Goal: Information Seeking & Learning: Learn about a topic

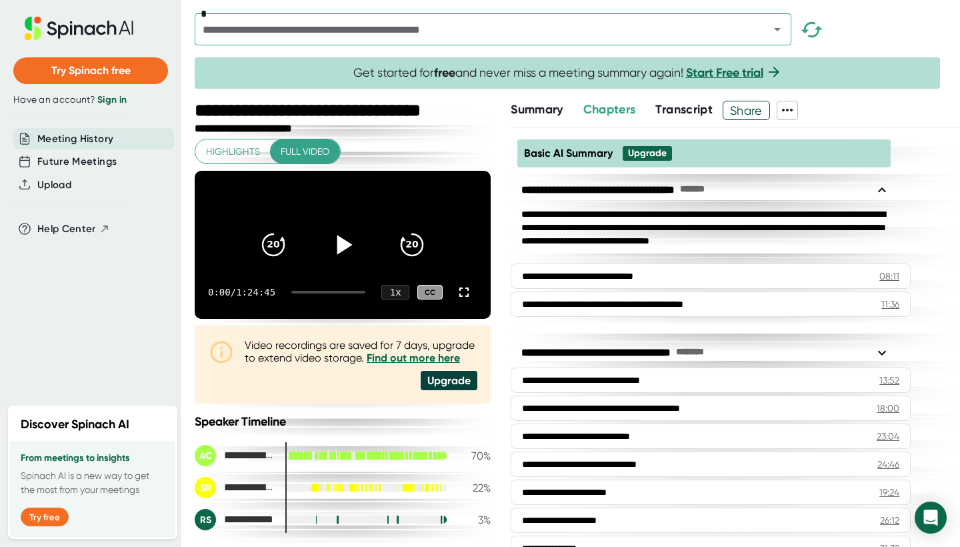
click at [343, 244] on icon at bounding box center [342, 244] width 33 height 33
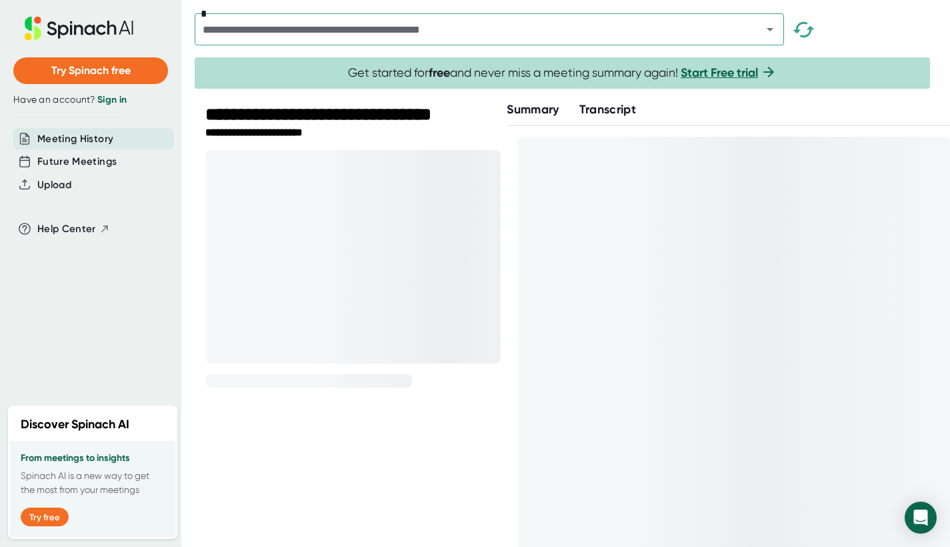
click at [436, 183] on div at bounding box center [352, 256] width 295 height 213
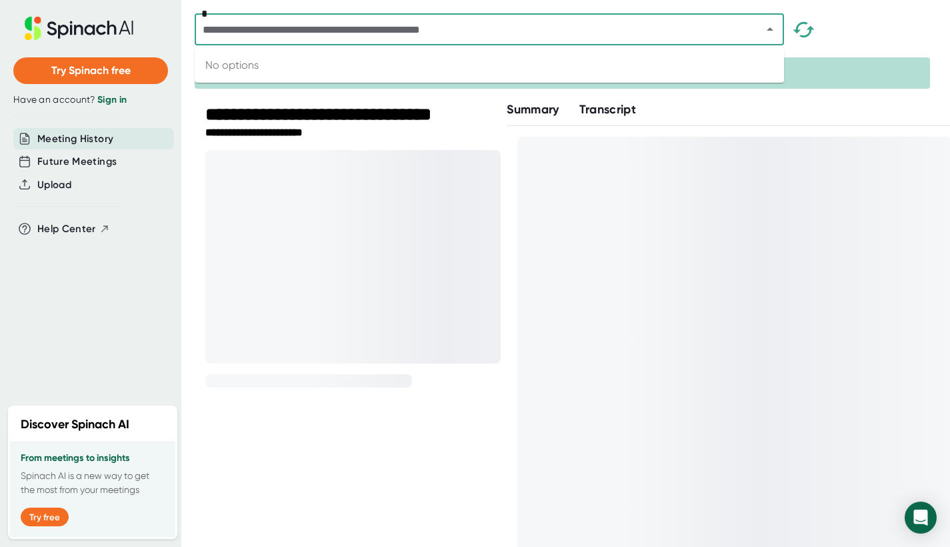
click at [382, 35] on input "text" at bounding box center [470, 29] width 542 height 19
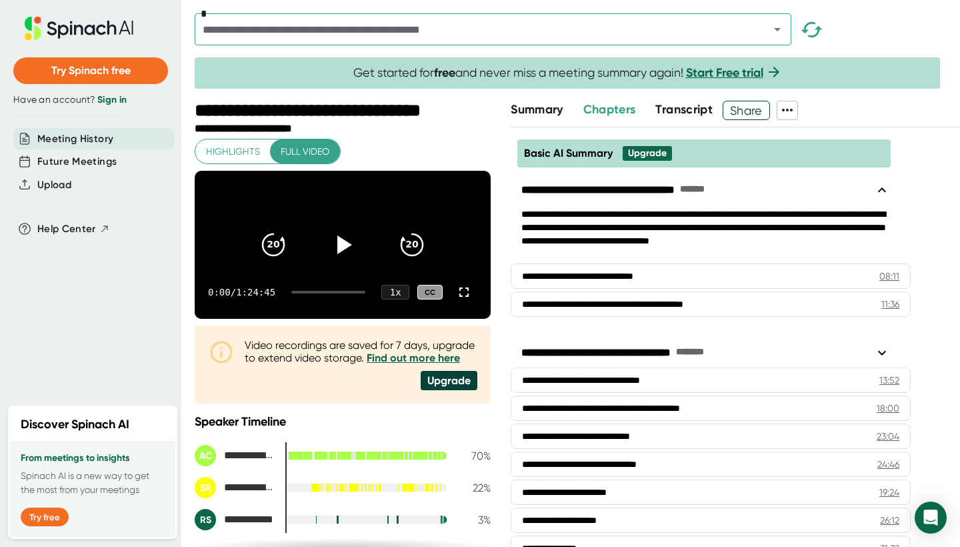
click at [359, 404] on div "Video recordings are saved for 7 days, upgrade to extend video storage. Find ou…" at bounding box center [343, 364] width 296 height 78
click at [333, 243] on icon at bounding box center [342, 244] width 33 height 33
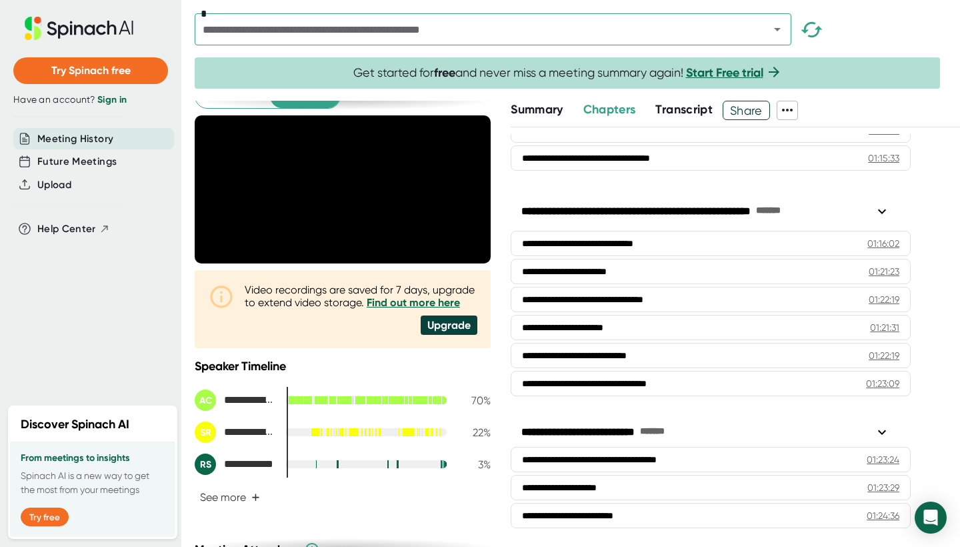
scroll to position [1219, 0]
click at [238, 509] on button "See more +" at bounding box center [230, 497] width 71 height 23
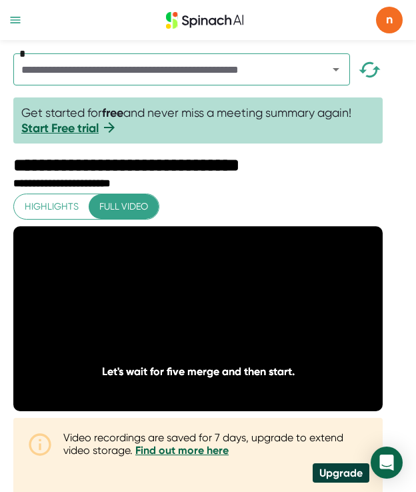
scroll to position [0, 0]
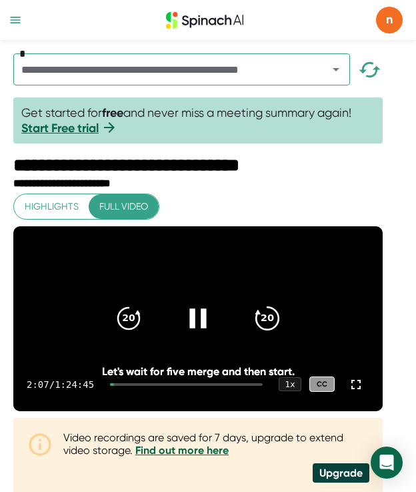
click at [271, 335] on icon "20" at bounding box center [267, 317] width 33 height 33
click at [278, 335] on icon "20" at bounding box center [267, 317] width 33 height 33
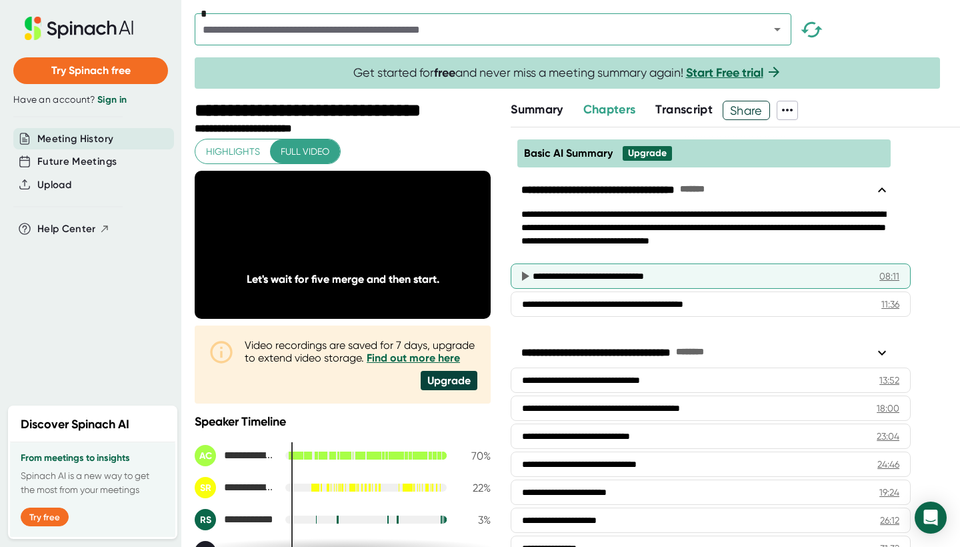
click at [598, 280] on div "**********" at bounding box center [696, 275] width 327 height 13
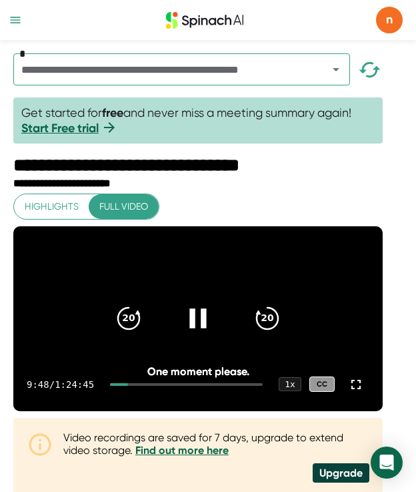
click at [215, 335] on icon at bounding box center [197, 317] width 33 height 33
click at [208, 327] on icon at bounding box center [200, 317] width 15 height 19
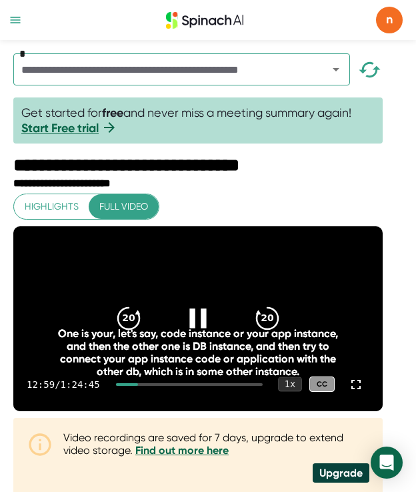
click at [301, 392] on div "1 x" at bounding box center [290, 384] width 24 height 15
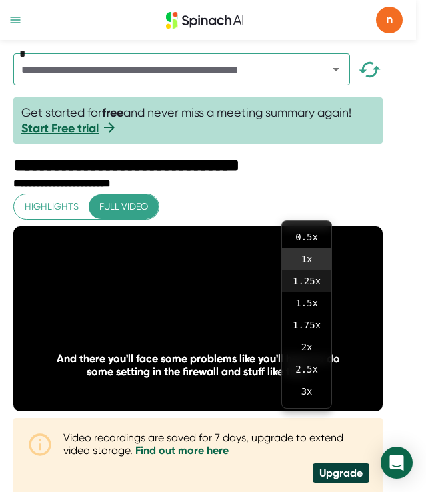
click at [312, 283] on li "1.25 x" at bounding box center [306, 281] width 49 height 22
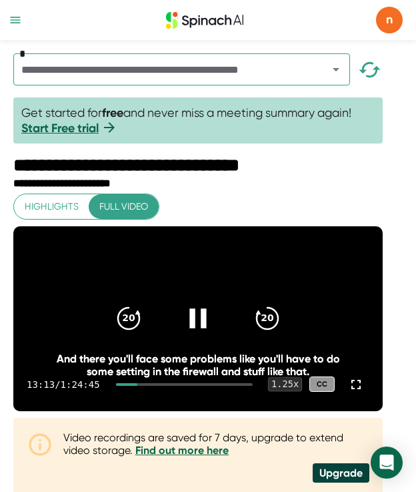
click at [301, 392] on div "1.25 x" at bounding box center [285, 384] width 35 height 15
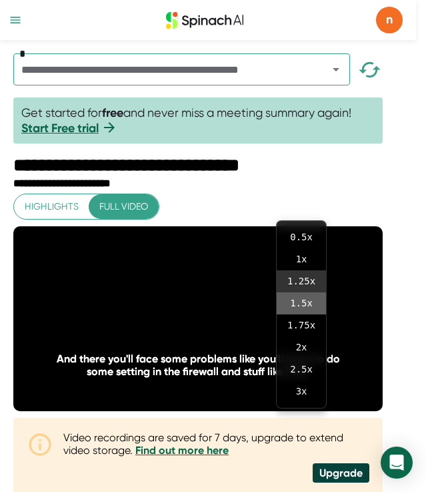
click at [307, 301] on li "1.5 x" at bounding box center [301, 303] width 49 height 22
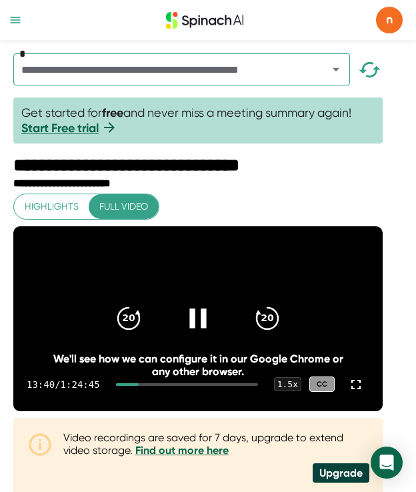
click at [207, 330] on icon at bounding box center [197, 317] width 33 height 33
click at [201, 327] on icon at bounding box center [197, 317] width 33 height 33
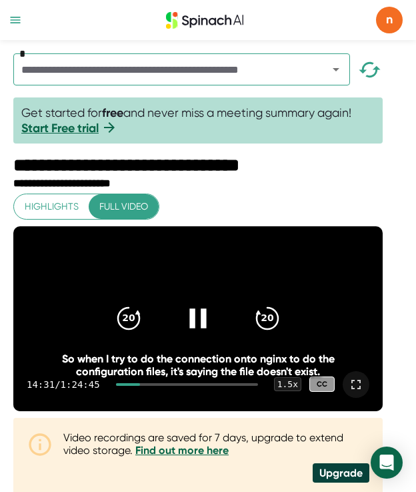
click at [361, 389] on icon at bounding box center [356, 384] width 9 height 9
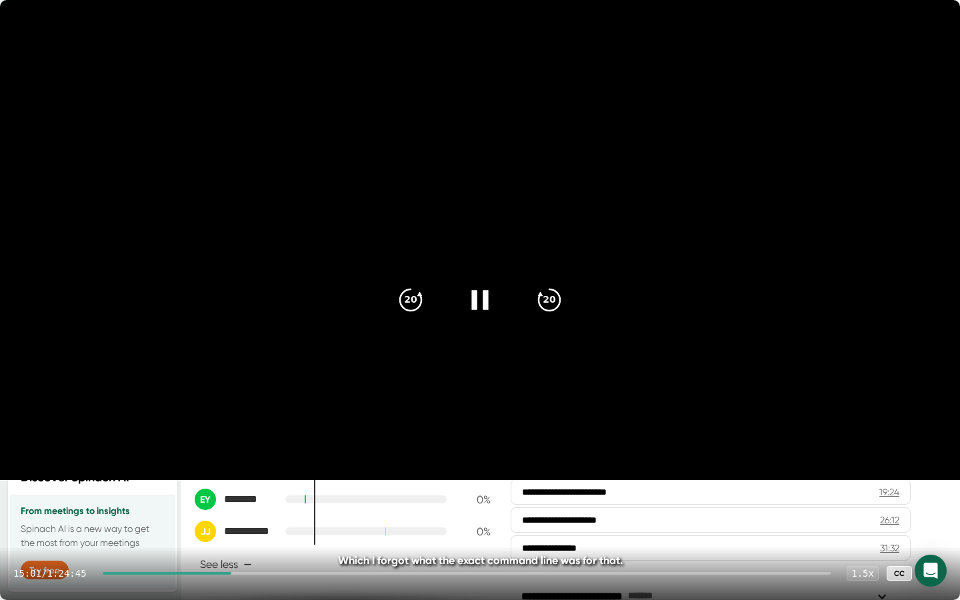
click at [934, 546] on icon at bounding box center [934, 574] width 16 height 16
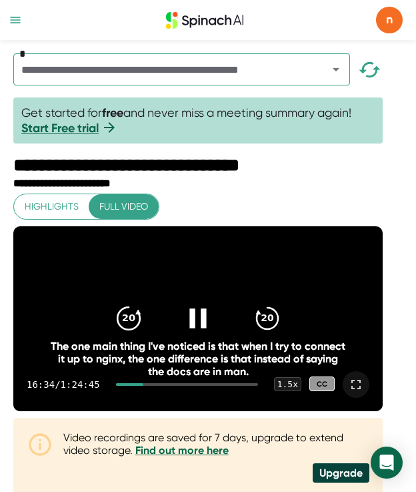
click at [124, 331] on icon "20" at bounding box center [128, 317] width 33 height 33
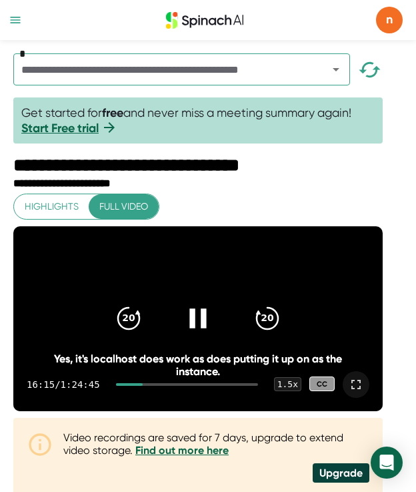
click at [206, 326] on icon at bounding box center [197, 317] width 17 height 19
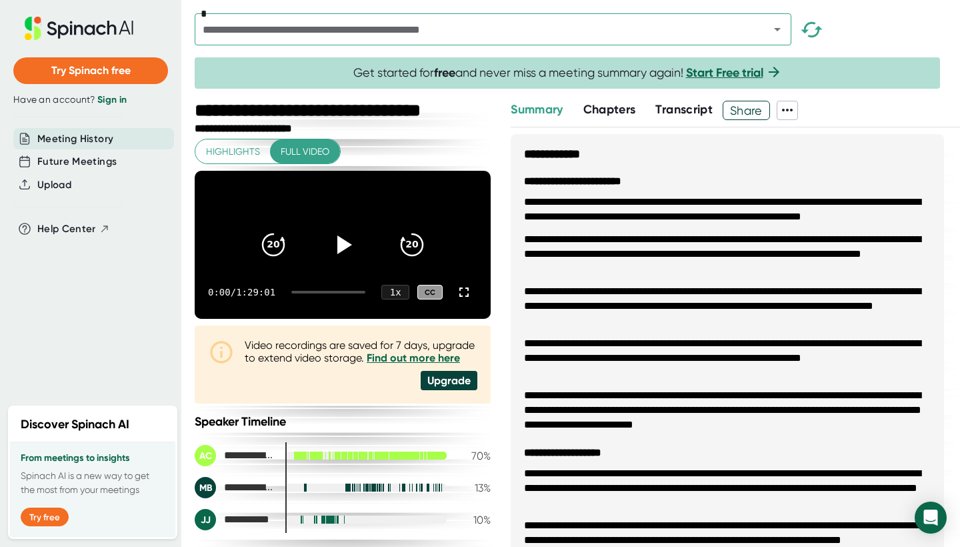
scroll to position [738, 0]
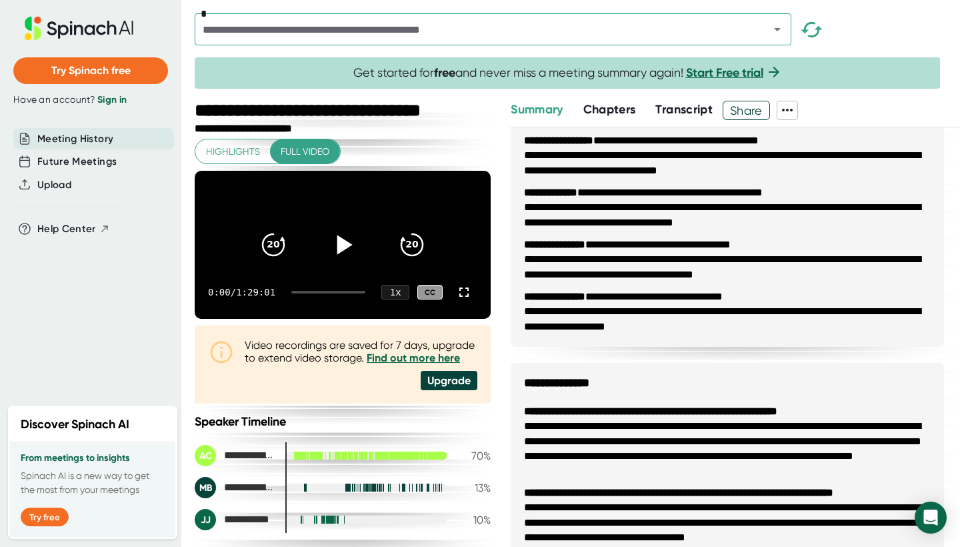
click at [338, 248] on icon at bounding box center [345, 244] width 15 height 19
click at [310, 293] on div at bounding box center [328, 292] width 74 height 3
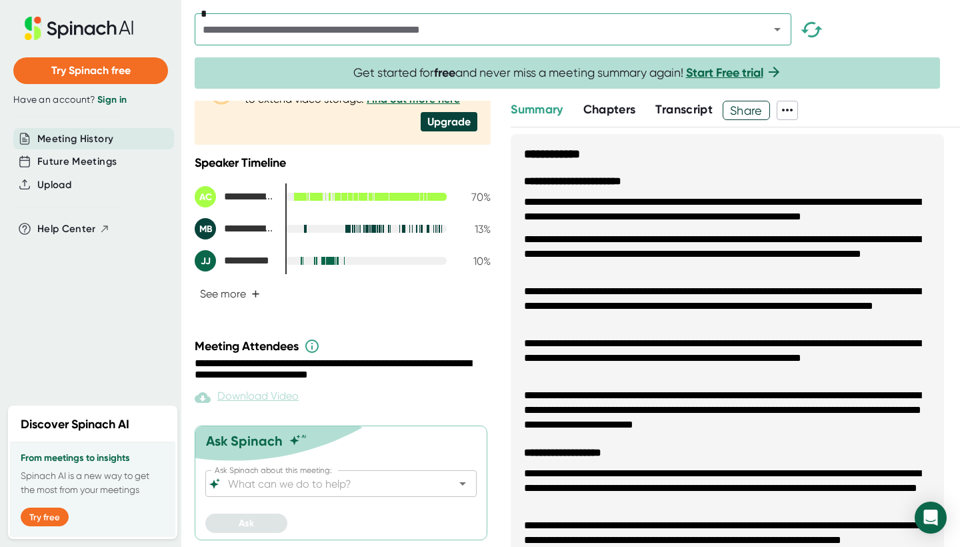
scroll to position [281, 0]
click at [233, 301] on button "See more +" at bounding box center [230, 293] width 71 height 23
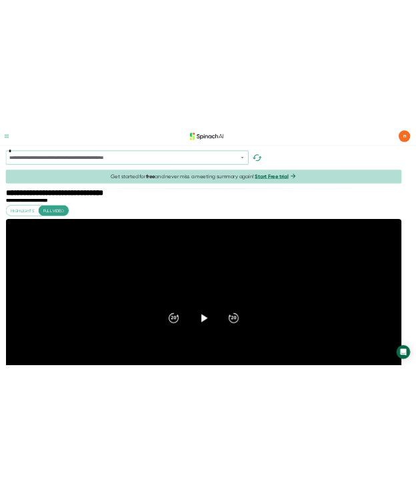
scroll to position [0, 0]
